Goal: Task Accomplishment & Management: Use online tool/utility

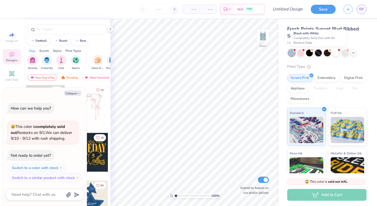
click at [318, 53] on div at bounding box center [318, 53] width 7 height 7
click at [316, 54] on div at bounding box center [318, 53] width 7 height 7
click at [318, 55] on div at bounding box center [318, 53] width 7 height 7
click at [312, 53] on div at bounding box center [309, 52] width 7 height 7
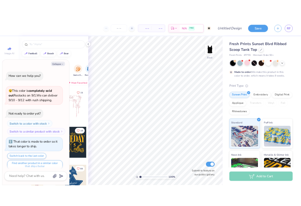
scroll to position [4, 0]
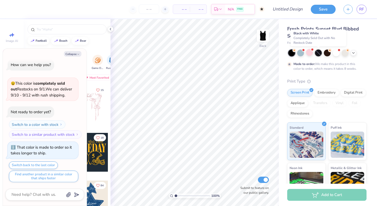
click at [320, 54] on div at bounding box center [318, 53] width 7 height 7
click at [355, 53] on icon at bounding box center [354, 52] width 4 height 4
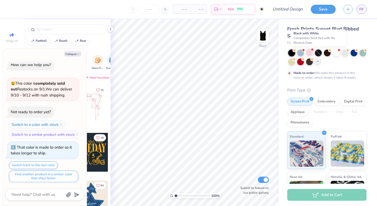
click at [317, 52] on div at bounding box center [318, 53] width 7 height 7
click at [309, 59] on div at bounding box center [309, 61] width 7 height 7
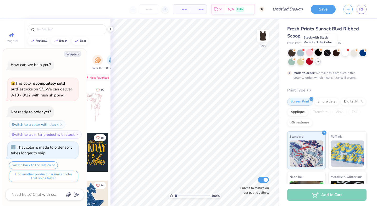
click at [319, 53] on div at bounding box center [318, 52] width 7 height 7
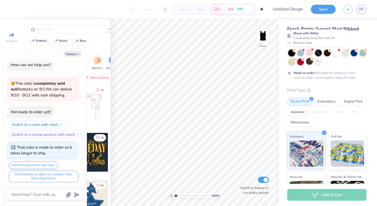
click at [318, 54] on div at bounding box center [318, 53] width 7 height 7
click at [328, 70] on div "Made to order: We make this product in this color to order, which means it take…" at bounding box center [326, 65] width 79 height 30
click at [78, 55] on icon "button" at bounding box center [78, 54] width 3 height 3
type textarea "x"
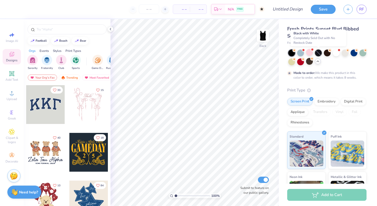
click at [319, 55] on div at bounding box center [318, 53] width 7 height 7
click at [10, 93] on icon at bounding box center [12, 93] width 6 height 6
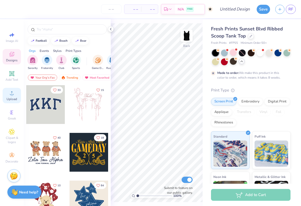
click at [15, 97] on div "Upload" at bounding box center [12, 95] width 18 height 15
click at [11, 97] on div "Upload" at bounding box center [12, 95] width 18 height 15
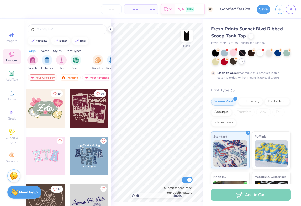
scroll to position [138, 0]
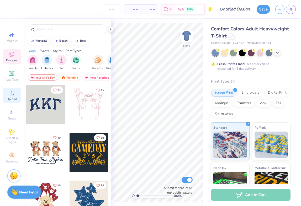
click at [16, 95] on div "Upload" at bounding box center [12, 95] width 18 height 15
click at [242, 54] on div at bounding box center [241, 52] width 7 height 7
click at [110, 29] on polyline at bounding box center [110, 29] width 1 height 2
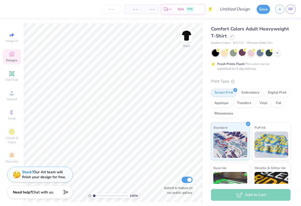
click at [10, 61] on span "Designs" at bounding box center [12, 60] width 12 height 4
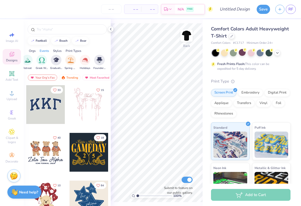
scroll to position [0, 138]
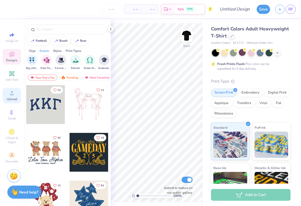
click at [13, 100] on span "Upload" at bounding box center [12, 99] width 10 height 4
click at [15, 42] on span "Image AI" at bounding box center [12, 41] width 12 height 4
select select "4"
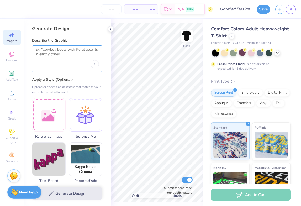
click at [48, 58] on textarea at bounding box center [66, 53] width 63 height 13
click at [54, 115] on div at bounding box center [49, 114] width 34 height 34
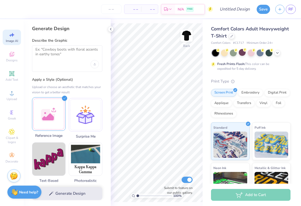
click at [50, 121] on div at bounding box center [49, 114] width 34 height 34
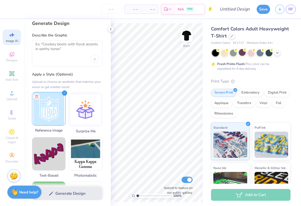
scroll to position [0, 0]
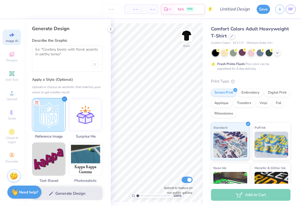
click at [72, 195] on div "Generate Design" at bounding box center [67, 193] width 87 height 25
click at [66, 53] on textarea at bounding box center [66, 53] width 63 height 13
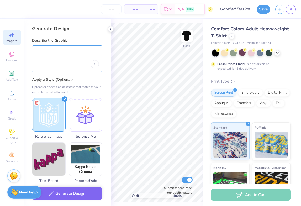
type textarea "i"
click at [46, 51] on textarea ""P" at bounding box center [66, 53] width 63 height 13
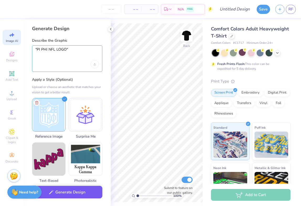
type textarea ""PI PHI NFL LOGO""
click at [62, 191] on button "Generate Design" at bounding box center [67, 192] width 70 height 13
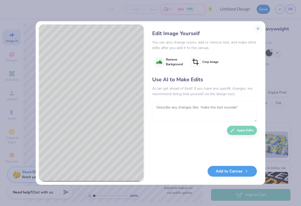
click at [185, 112] on textarea at bounding box center [204, 111] width 105 height 20
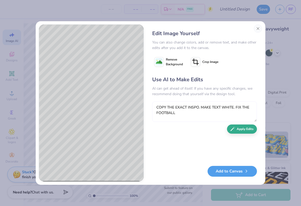
type textarea "COPY THE EXACT INSPO. MAKE TEXT WHITE. FIX THE FOOTBALL"
click at [245, 133] on button "Apply Edits" at bounding box center [242, 128] width 30 height 9
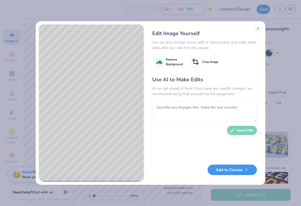
click at [242, 170] on button "Add to Canvas" at bounding box center [231, 170] width 49 height 11
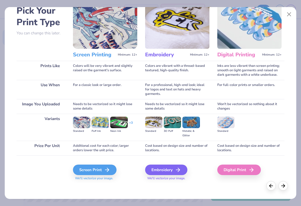
scroll to position [29, 0]
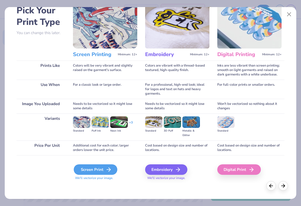
click at [106, 170] on icon at bounding box center [108, 169] width 6 height 6
click at [110, 169] on polyline at bounding box center [109, 170] width 2 height 4
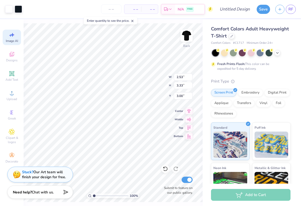
select select "4"
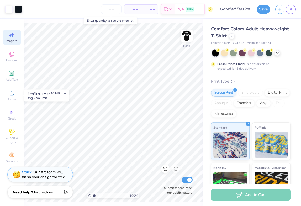
select select "4"
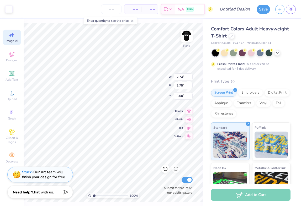
select select "4"
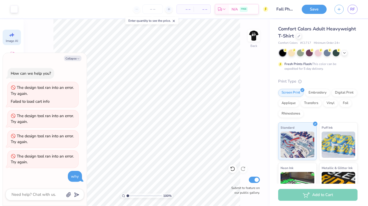
select select "4"
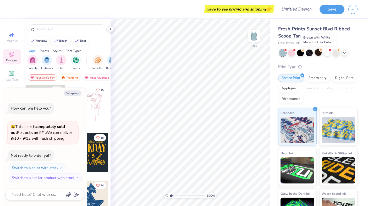
click at [319, 52] on div at bounding box center [318, 52] width 7 height 7
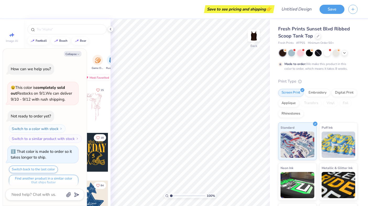
scroll to position [4, 0]
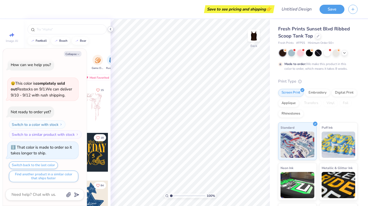
click at [112, 29] on icon at bounding box center [110, 29] width 4 height 4
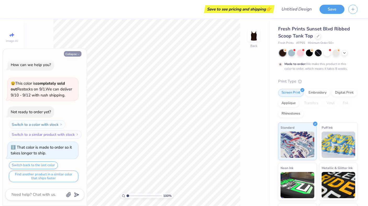
click at [79, 55] on icon "button" at bounding box center [78, 54] width 3 height 3
type textarea "x"
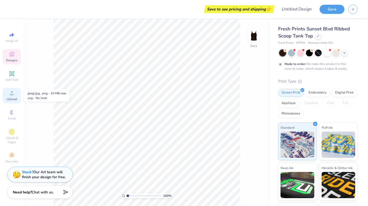
click at [11, 100] on span "Upload" at bounding box center [12, 99] width 10 height 4
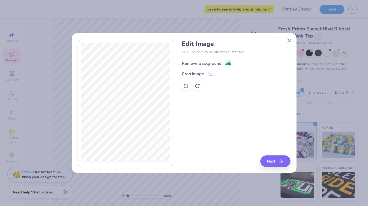
click at [201, 63] on div "Remove Background" at bounding box center [202, 63] width 40 height 6
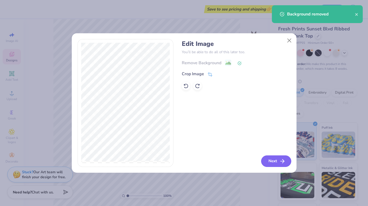
click at [279, 162] on button "Next" at bounding box center [276, 161] width 30 height 12
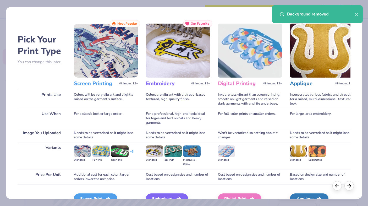
scroll to position [21, 0]
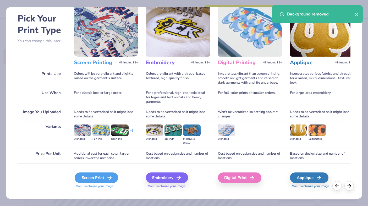
click at [96, 179] on div "Screen Print" at bounding box center [97, 177] width 44 height 10
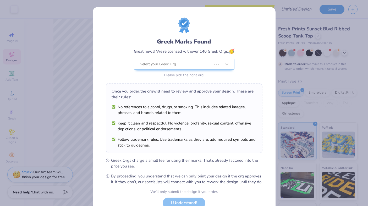
click at [133, 127] on body "Art colors Save to see pricing and shipping 👉 Design Title Save Image AI Design…" at bounding box center [184, 103] width 368 height 206
type input "3.08"
type input "4.22"
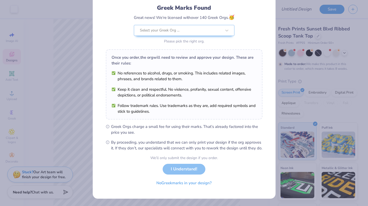
scroll to position [39, 0]
click at [190, 170] on div "We’ll only submit the design if you order. I Understand! No Greek marks in your…" at bounding box center [184, 171] width 68 height 33
click at [191, 172] on div "We’ll only submit the design if you order. I Understand! No Greek marks in your…" at bounding box center [184, 171] width 68 height 33
click at [222, 26] on div at bounding box center [226, 30] width 9 height 9
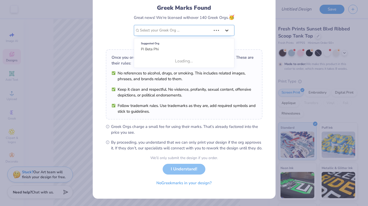
scroll to position [0, 0]
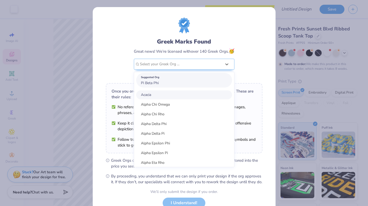
click at [197, 80] on div "Suggested Org Pi Beta Phi" at bounding box center [184, 80] width 96 height 15
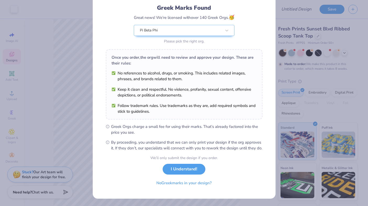
scroll to position [39, 0]
click at [194, 170] on button "I Understand!" at bounding box center [184, 167] width 43 height 11
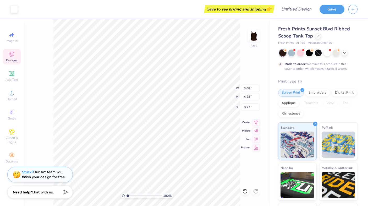
scroll to position [0, 0]
type input "0.25"
type input "2.32"
type input "3.18"
type input "1.39"
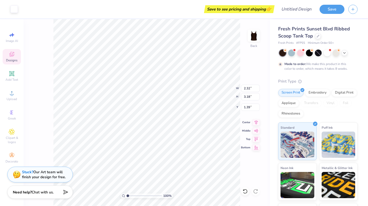
type input "2.77"
type input "3.80"
type input "1.41"
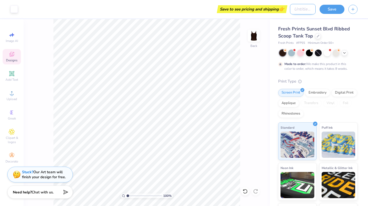
click at [296, 10] on input "Design Title" at bounding box center [303, 9] width 26 height 10
type input "P"
type input "Fall [PERSON_NAME]"
click at [336, 8] on button "Save" at bounding box center [332, 8] width 25 height 9
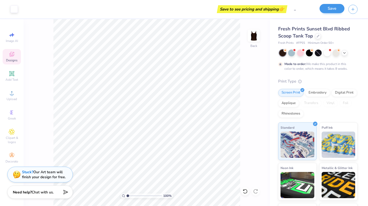
scroll to position [0, 0]
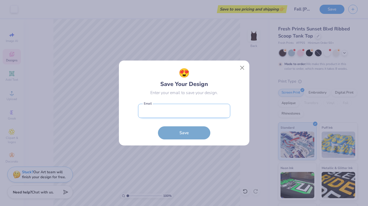
click at [215, 110] on input "email" at bounding box center [184, 111] width 92 height 14
type input "[EMAIL_ADDRESS][DOMAIN_NAME]"
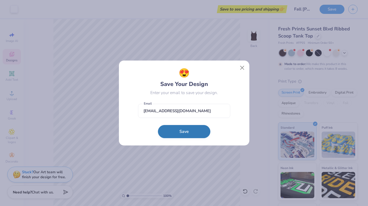
click at [183, 133] on button "Save" at bounding box center [184, 131] width 52 height 13
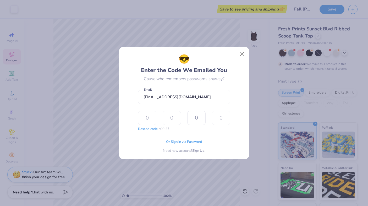
click at [188, 142] on span "Or Sign in via Password" at bounding box center [184, 141] width 36 height 5
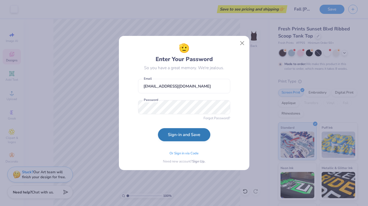
click at [186, 138] on button "Sign-in and Save" at bounding box center [184, 134] width 52 height 13
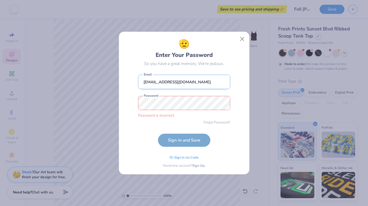
click at [154, 82] on input "[EMAIL_ADDRESS][DOMAIN_NAME]" at bounding box center [184, 82] width 92 height 14
type input "[EMAIL_ADDRESS][DOMAIN_NAME]"
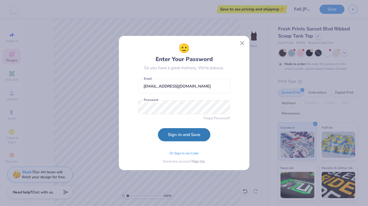
click at [181, 138] on button "Sign-in and Save" at bounding box center [184, 134] width 52 height 13
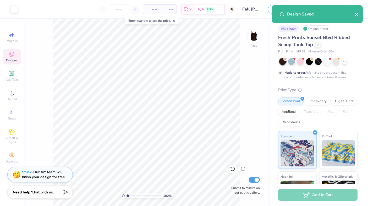
click at [357, 15] on icon "close" at bounding box center [356, 14] width 3 height 3
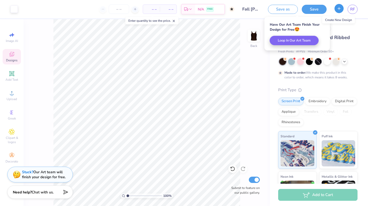
click at [339, 10] on icon "button" at bounding box center [339, 8] width 4 height 4
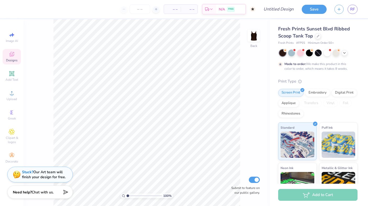
click at [289, 36] on span "Fresh Prints Sunset Blvd Ribbed Scoop Tank Top" at bounding box center [314, 32] width 72 height 13
click at [318, 37] on icon at bounding box center [318, 35] width 3 height 3
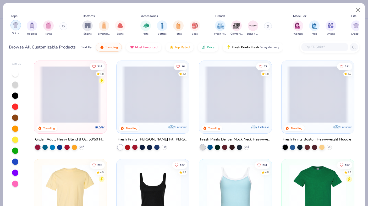
click at [13, 26] on img "filter for Shirts" at bounding box center [16, 25] width 6 height 6
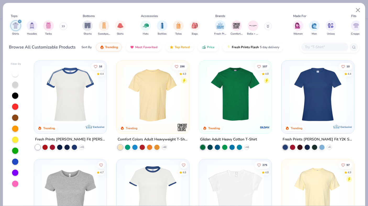
click at [122, 109] on img at bounding box center [91, 94] width 62 height 57
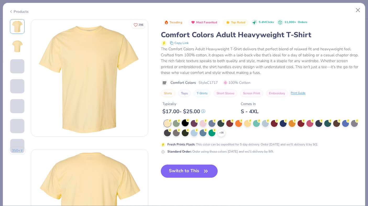
click at [186, 124] on div at bounding box center [185, 122] width 7 height 7
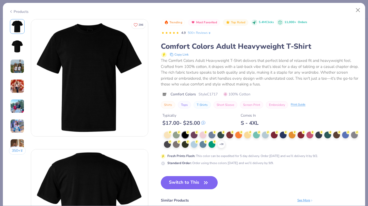
click at [196, 182] on button "Switch to This" at bounding box center [189, 182] width 57 height 13
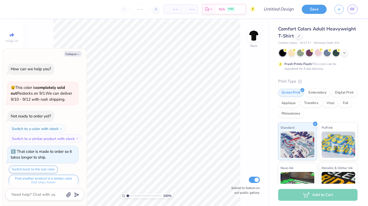
scroll to position [30, 0]
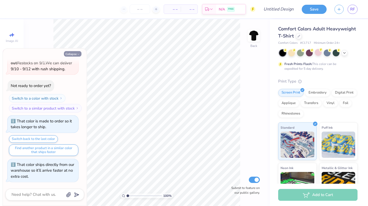
click at [75, 55] on button "Collapse" at bounding box center [73, 54] width 18 height 6
type textarea "x"
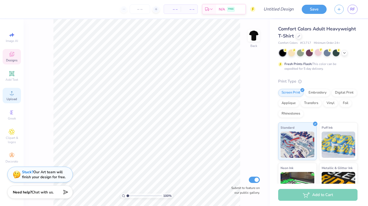
click at [13, 95] on circle at bounding box center [11, 94] width 3 height 3
click at [10, 56] on icon at bounding box center [11, 54] width 5 height 5
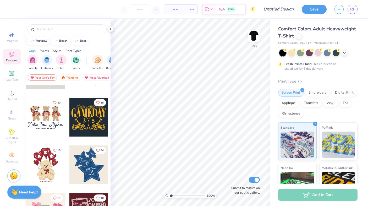
scroll to position [35, 0]
click at [12, 95] on circle at bounding box center [11, 94] width 3 height 3
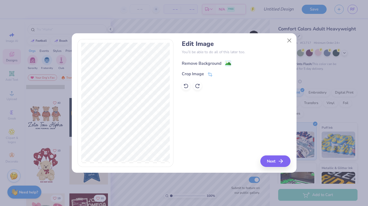
click at [222, 62] on div "Remove Background" at bounding box center [207, 63] width 50 height 7
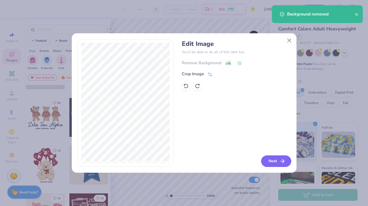
click at [278, 165] on button "Next" at bounding box center [276, 161] width 30 height 12
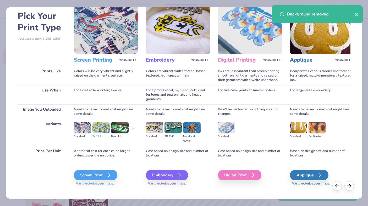
scroll to position [29, 0]
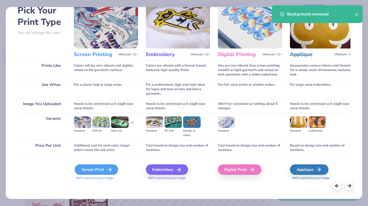
click at [111, 167] on icon at bounding box center [109, 169] width 6 height 6
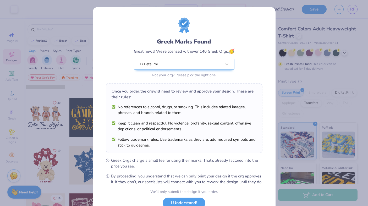
click at [221, 98] on body "Art colors – – Per Item – – Total Est. Delivery N/A FREE Design Title Save RF I…" at bounding box center [184, 103] width 368 height 206
type input "2.93"
type input "4.02"
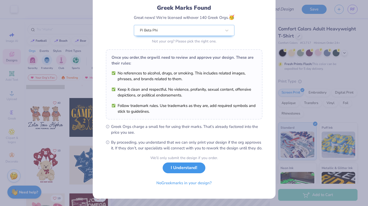
click at [190, 170] on button "I Understand!" at bounding box center [184, 167] width 43 height 11
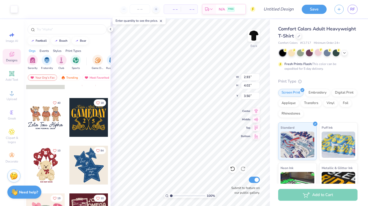
scroll to position [0, 0]
type input "3.00"
type input "2.39"
type input "3.27"
type input "2.75"
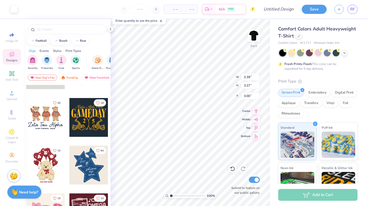
type input "3.76"
click at [252, 39] on img at bounding box center [253, 35] width 21 height 21
click at [11, 97] on span "Upload" at bounding box center [12, 99] width 10 height 4
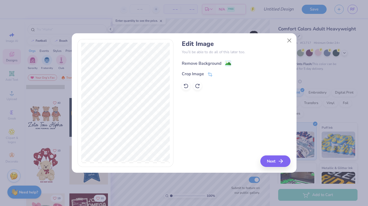
click at [215, 63] on div "Remove Background" at bounding box center [202, 63] width 40 height 6
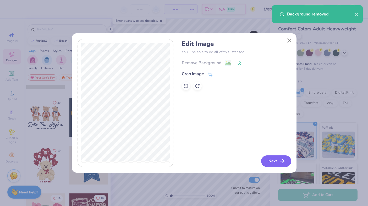
click at [275, 162] on button "Next" at bounding box center [276, 161] width 30 height 12
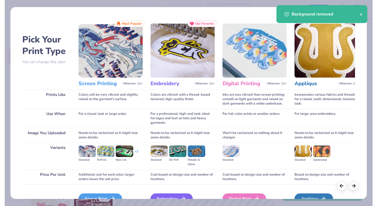
scroll to position [28, 0]
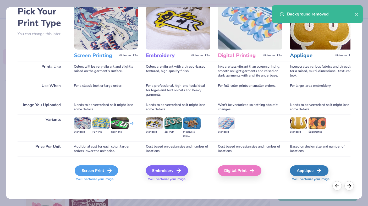
click at [101, 170] on div "Screen Print" at bounding box center [97, 170] width 44 height 10
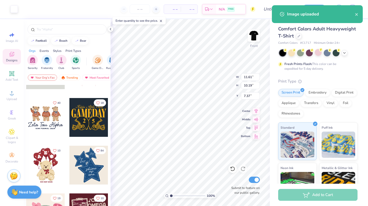
type input "11.61"
type input "10.19"
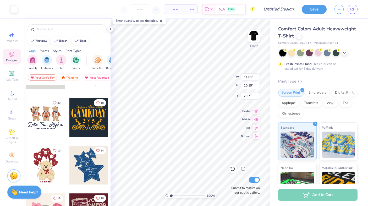
type input "4.80"
click at [255, 36] on img at bounding box center [253, 35] width 21 height 21
click at [253, 37] on img at bounding box center [253, 35] width 21 height 21
click at [253, 37] on img at bounding box center [254, 35] width 10 height 10
click at [254, 38] on img at bounding box center [253, 35] width 21 height 21
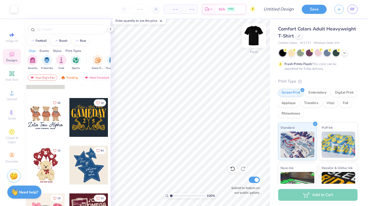
click at [254, 38] on img at bounding box center [253, 35] width 21 height 21
click at [281, 8] on input "Design Title" at bounding box center [285, 9] width 26 height 10
type input "Fall Philo Open Order TShirt"
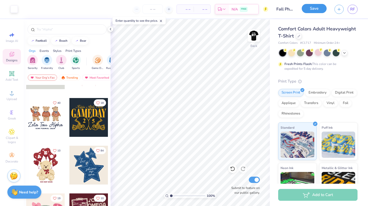
click at [314, 10] on button "Save" at bounding box center [314, 8] width 25 height 9
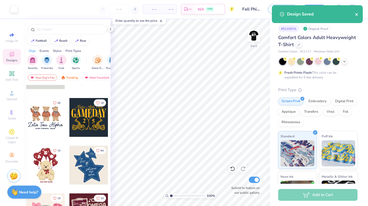
click at [357, 15] on icon "close" at bounding box center [356, 14] width 3 height 3
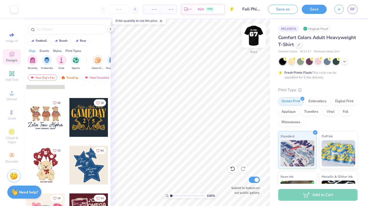
click at [253, 33] on img at bounding box center [253, 35] width 21 height 21
